Goal: Register for event/course

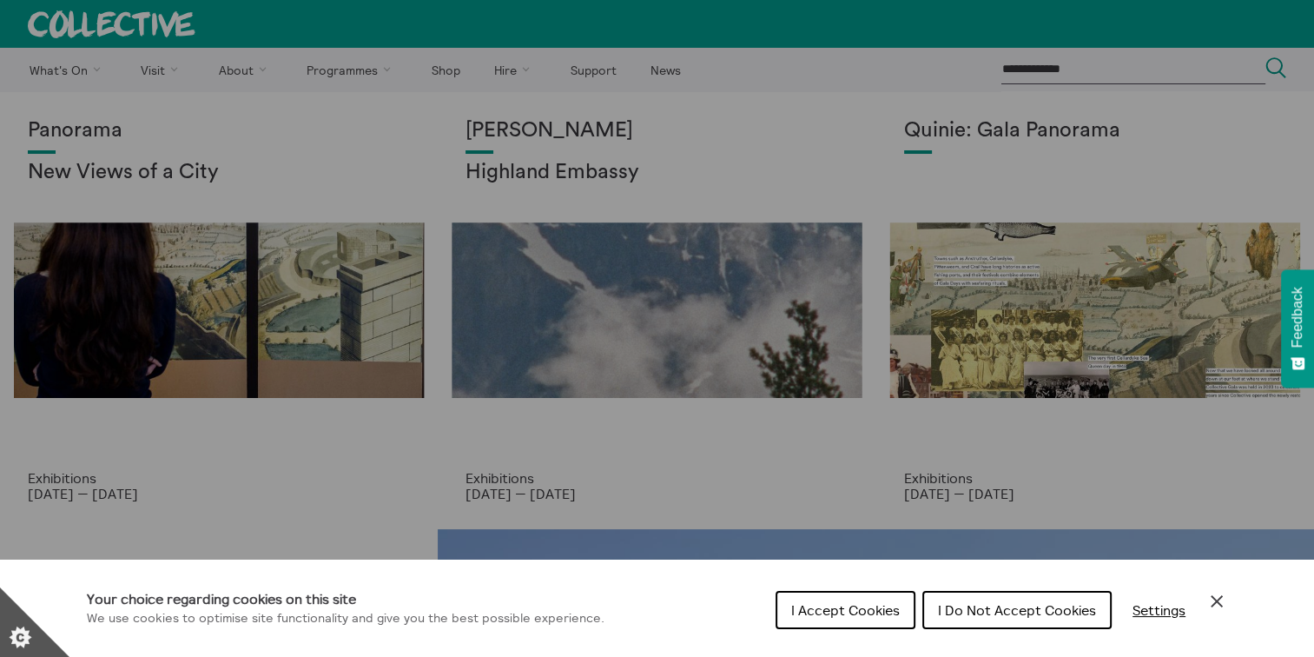
click at [844, 627] on button "I Accept Cookies" at bounding box center [846, 610] width 140 height 38
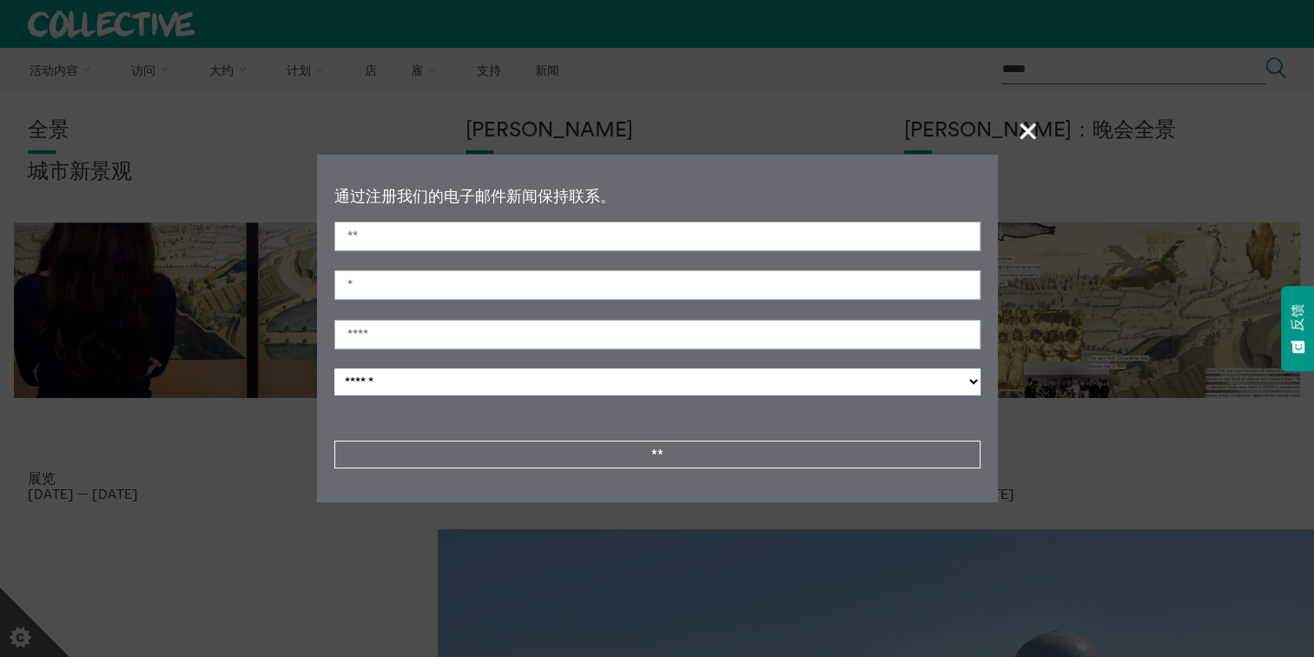
click at [1016, 134] on span "+" at bounding box center [1028, 130] width 51 height 51
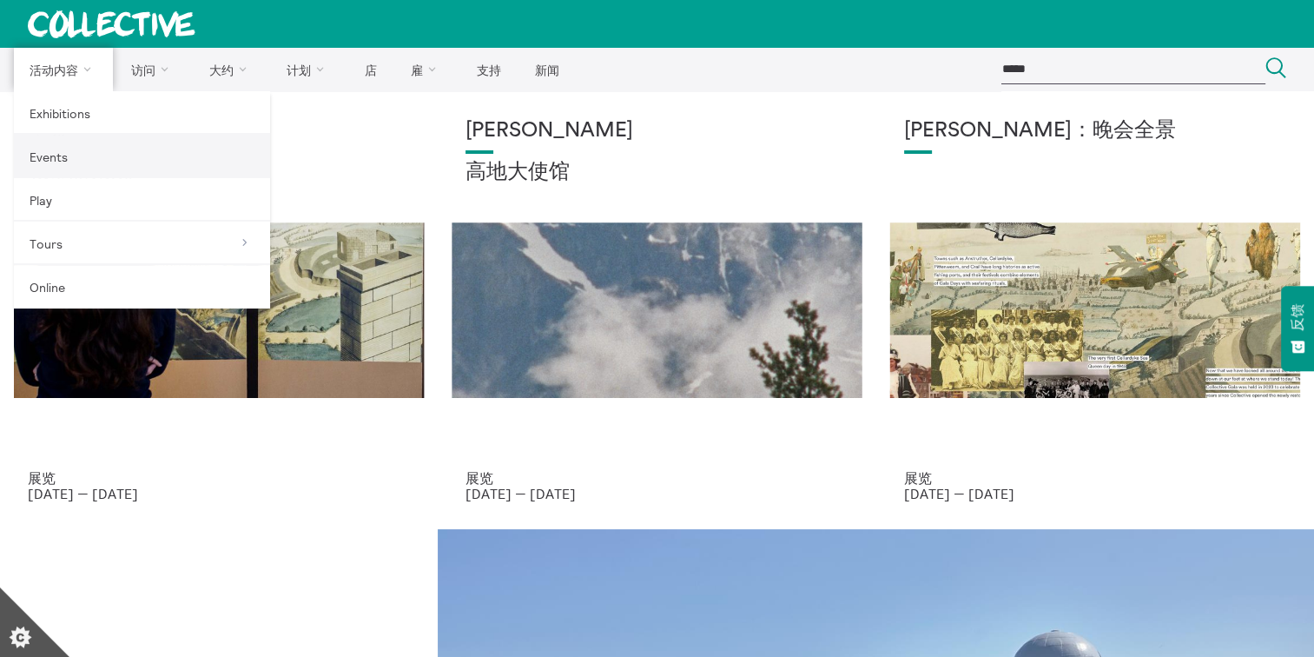
click at [48, 156] on link "Events" at bounding box center [142, 156] width 256 height 43
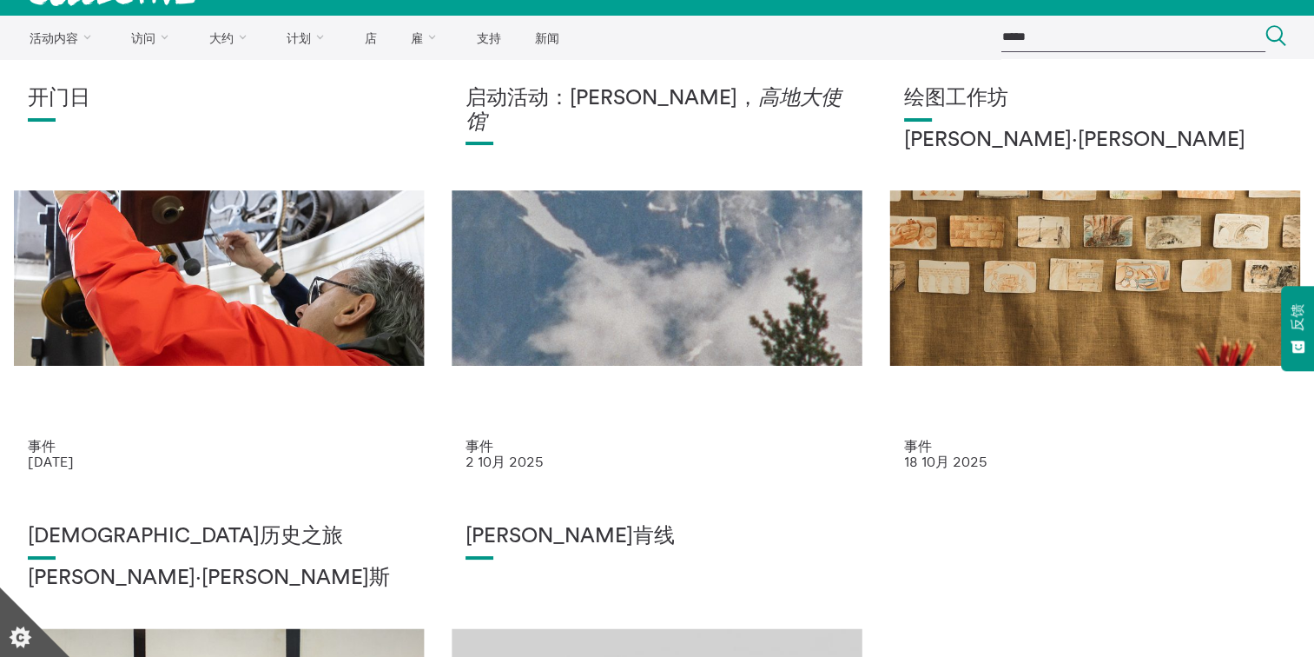
scroll to position [87, 0]
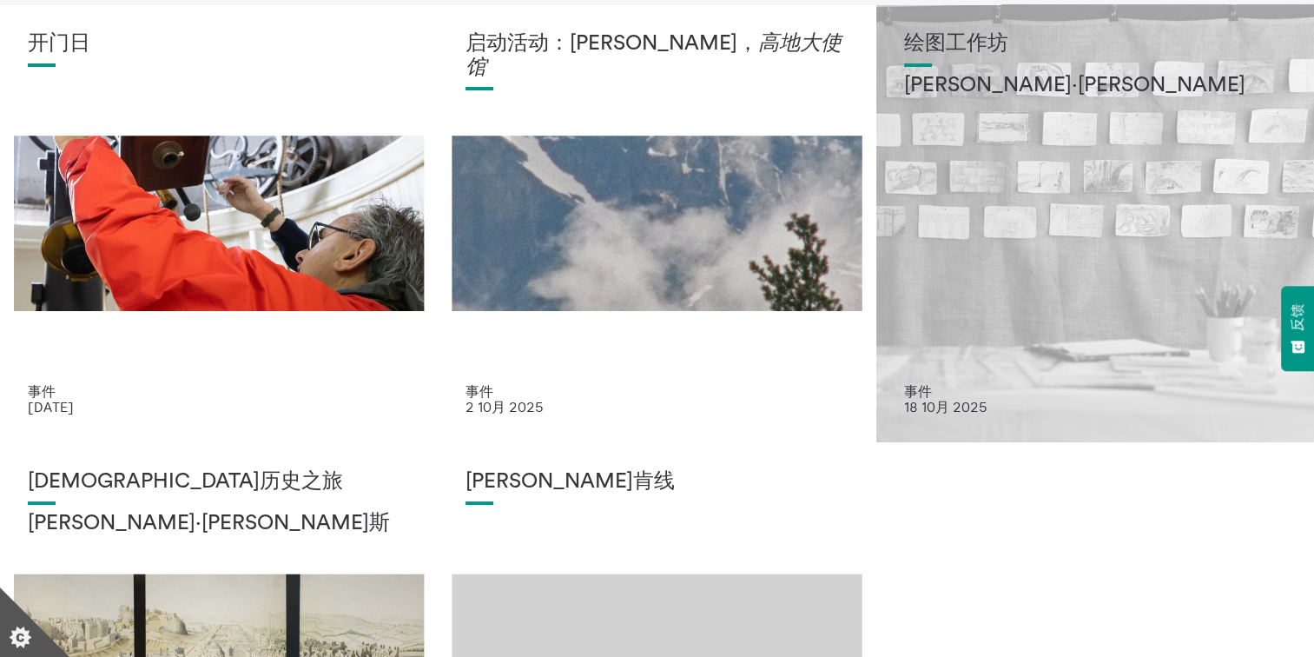
click at [1015, 301] on div "绘图工作坊 安妮·洛德" at bounding box center [1095, 207] width 382 height 351
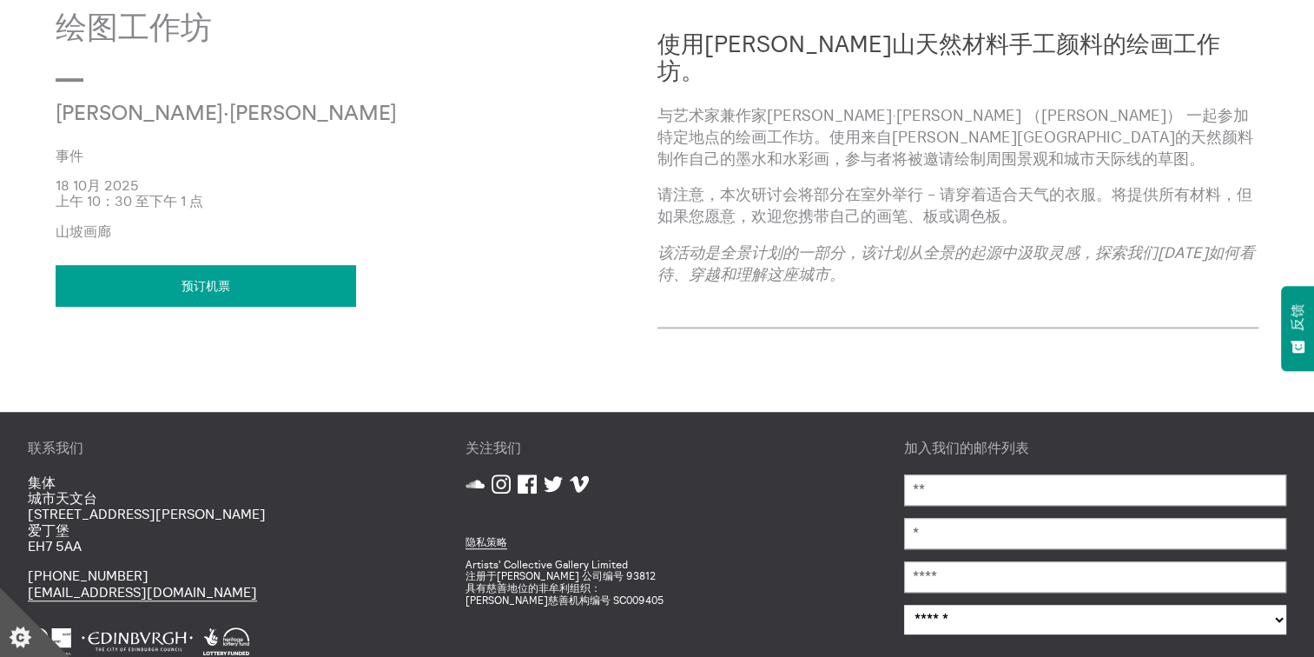
scroll to position [1019, 0]
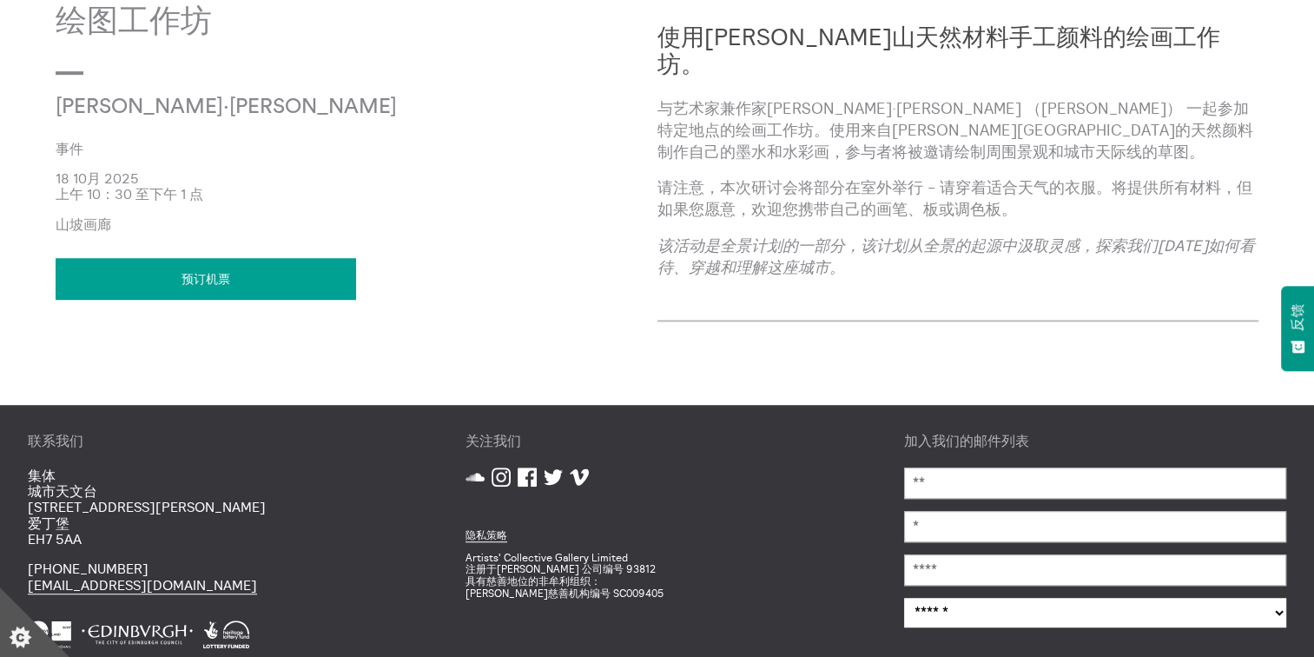
click at [259, 279] on link "预订机票" at bounding box center [206, 279] width 301 height 42
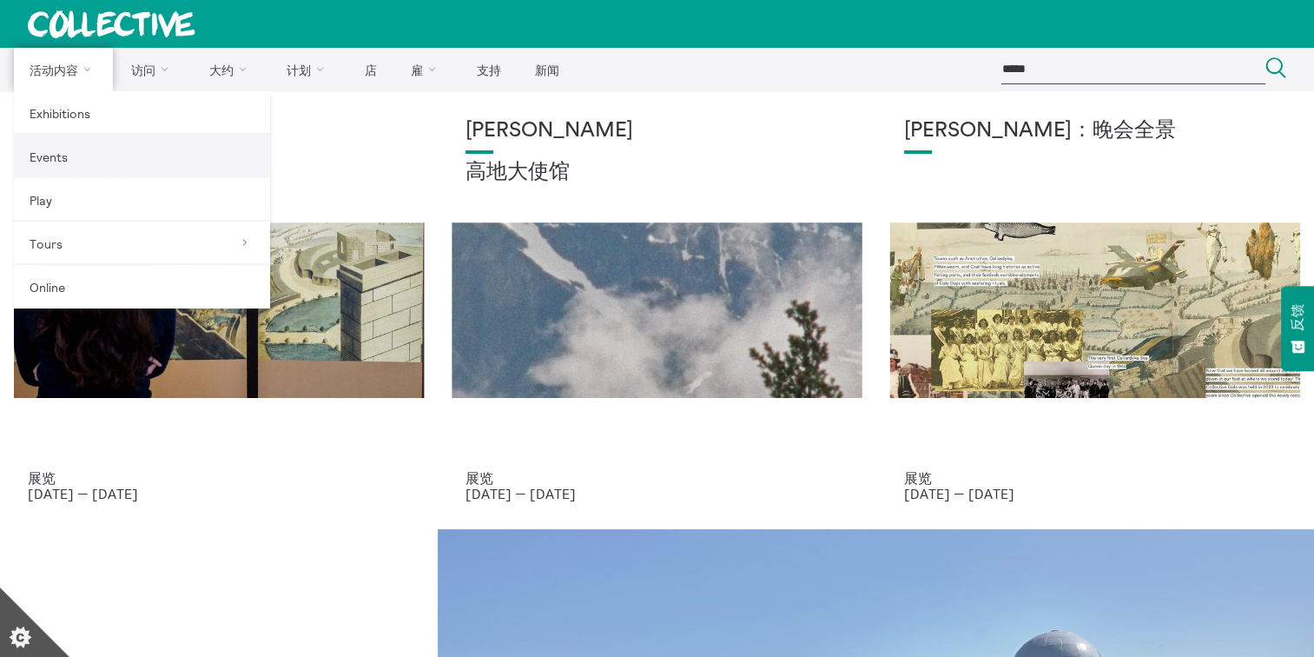
click at [70, 151] on link "Events" at bounding box center [142, 156] width 256 height 43
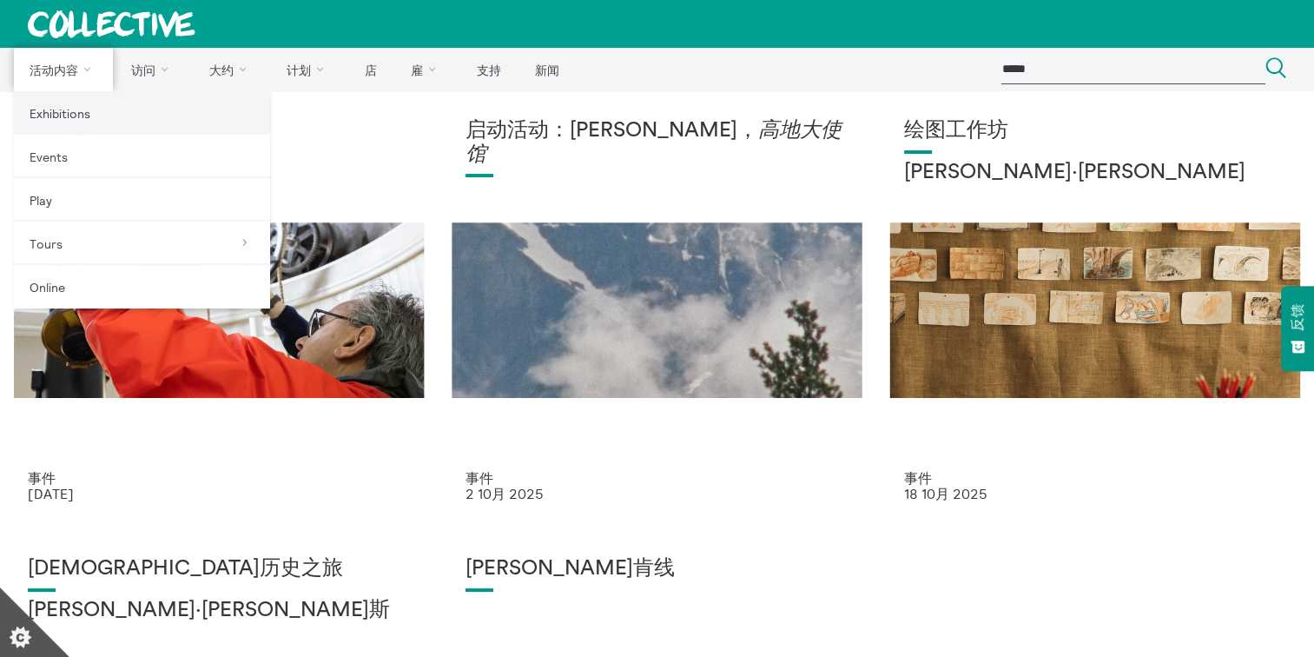
click at [67, 116] on link "Exhibitions" at bounding box center [142, 112] width 256 height 43
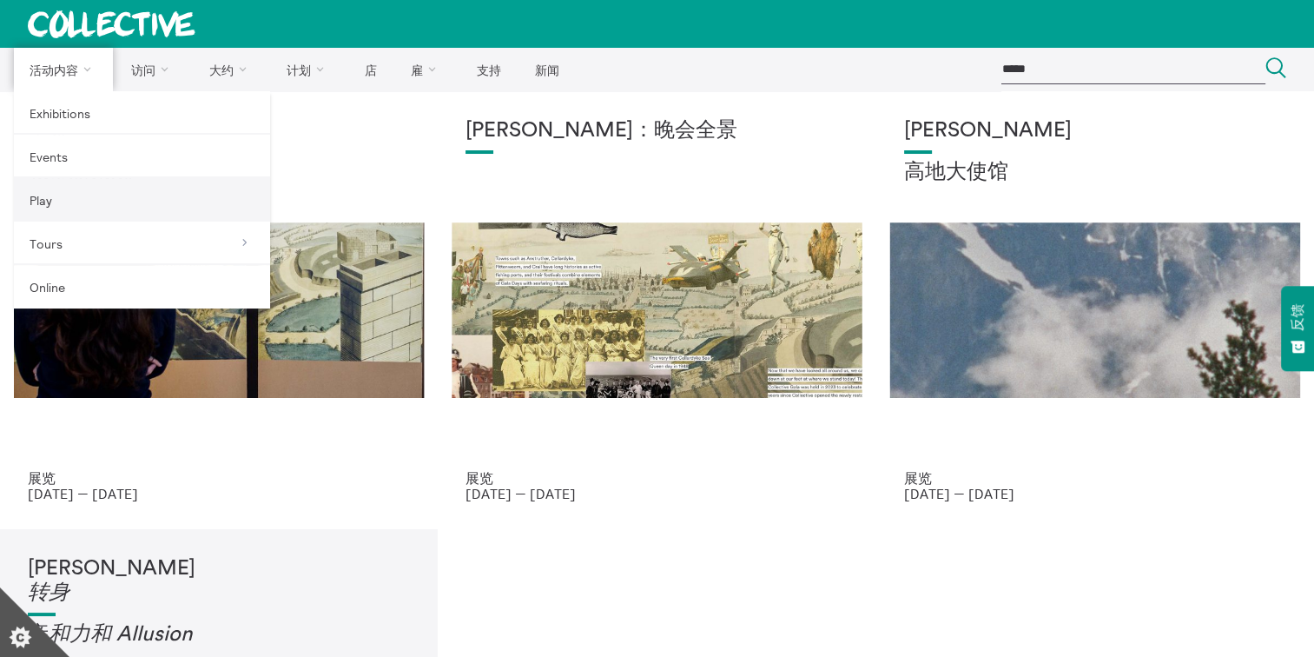
click at [39, 195] on link "Play" at bounding box center [142, 199] width 256 height 43
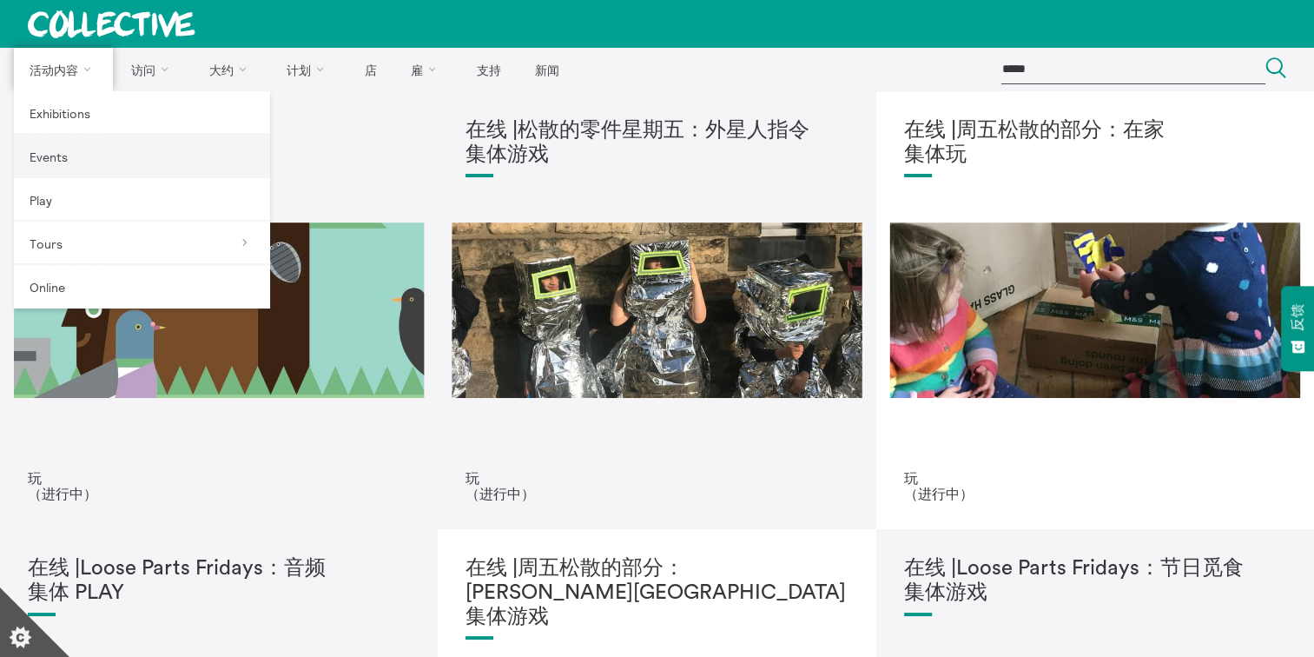
click at [33, 162] on link "Events" at bounding box center [142, 156] width 256 height 43
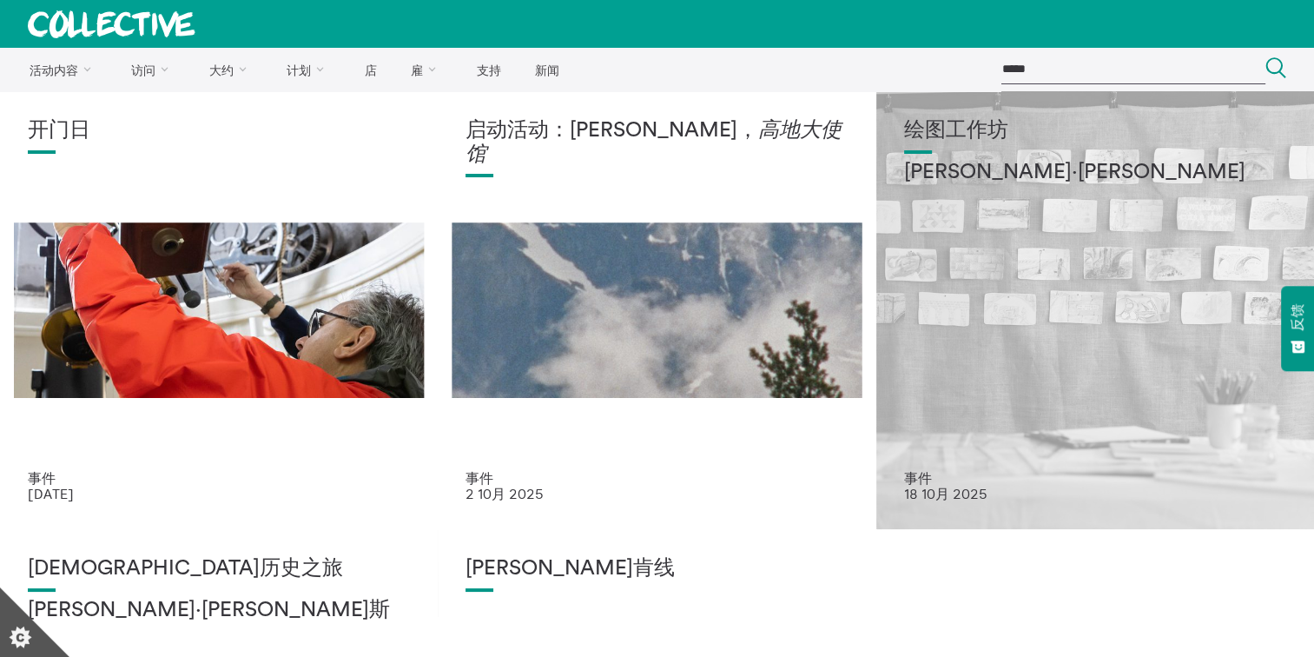
click at [942, 353] on div "绘图工作坊 安妮·洛德" at bounding box center [1095, 294] width 382 height 351
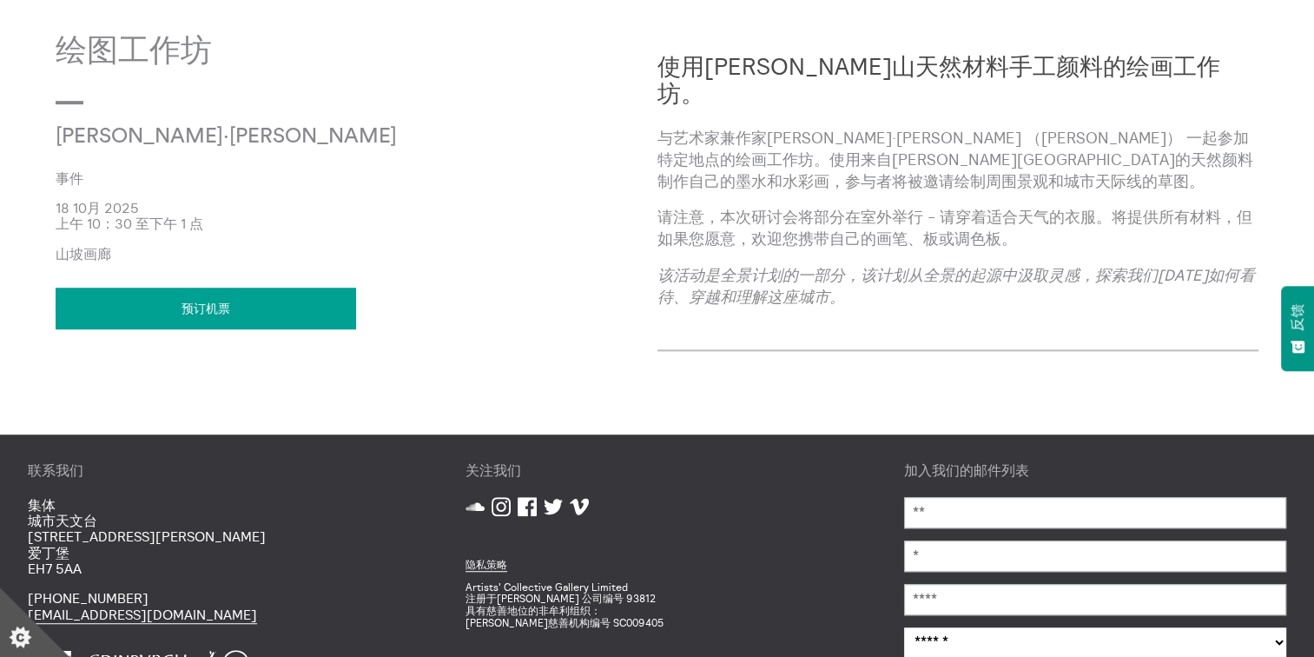
scroll to position [990, 0]
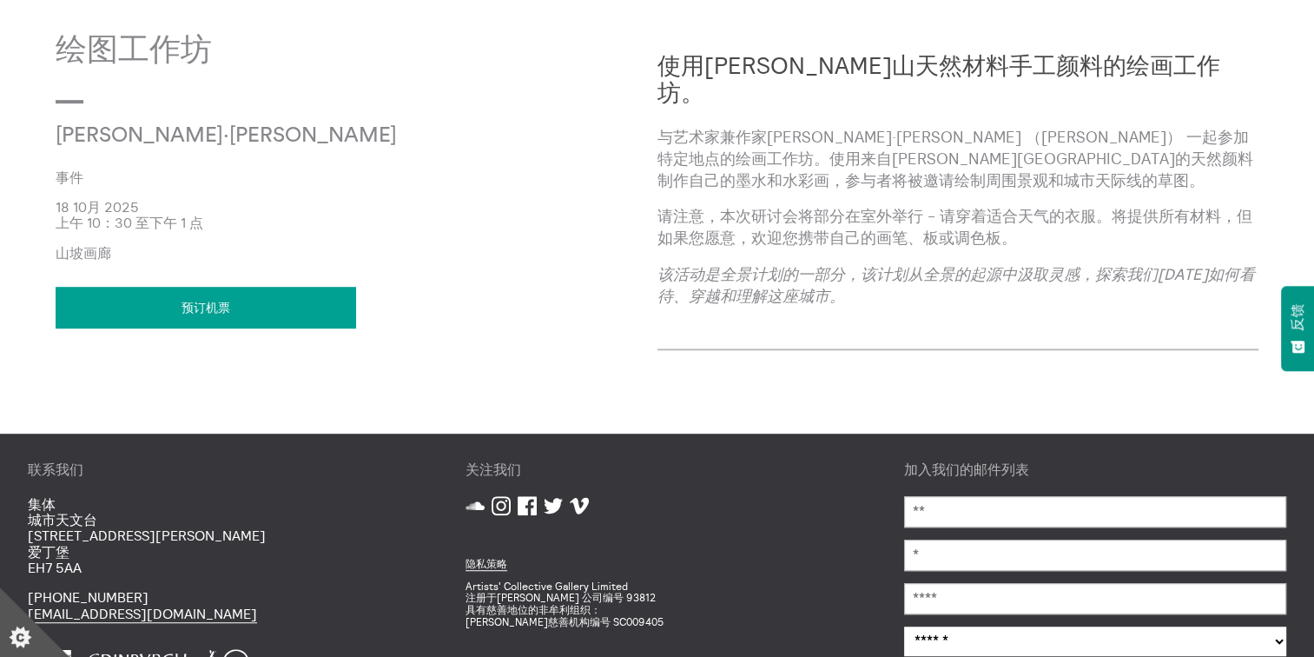
click at [241, 321] on link "预订机票" at bounding box center [206, 308] width 301 height 42
